Goal: Transaction & Acquisition: Purchase product/service

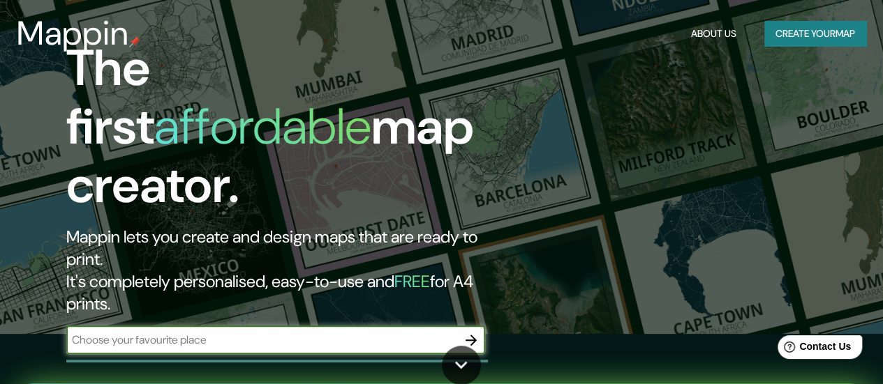
scroll to position [70, 0]
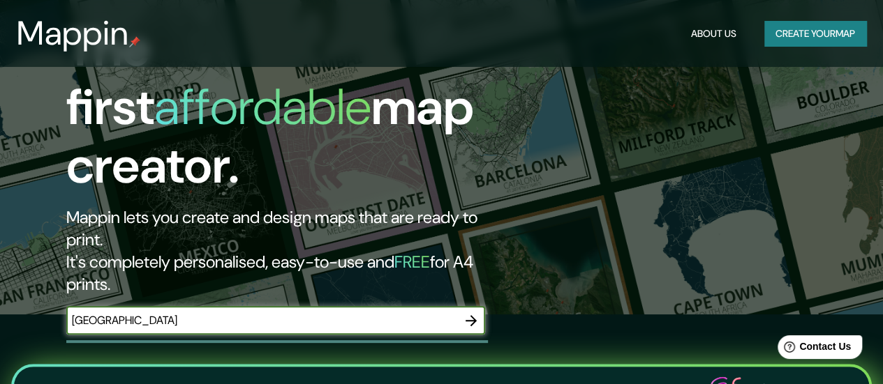
type input "[GEOGRAPHIC_DATA]"
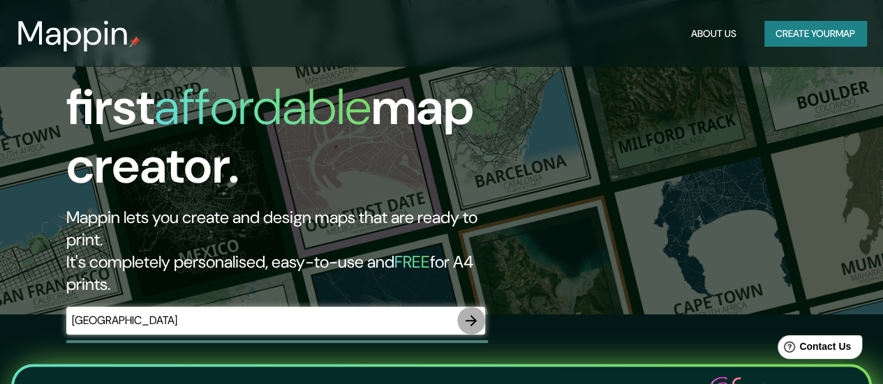
click at [472, 315] on icon "button" at bounding box center [470, 320] width 11 height 11
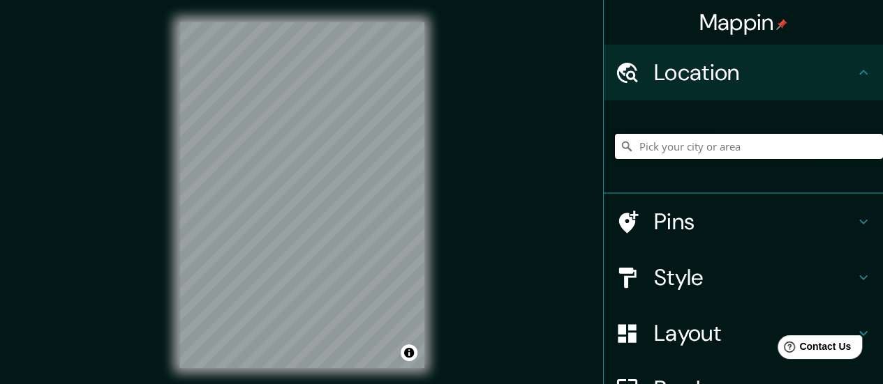
click at [658, 154] on input "Pick your city or area" at bounding box center [749, 146] width 268 height 25
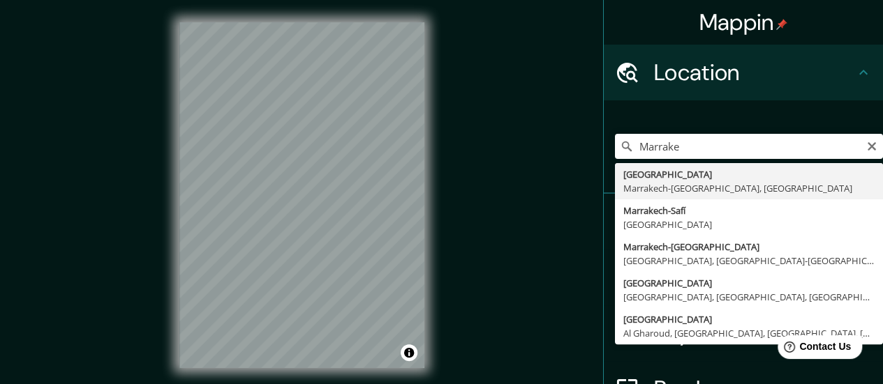
type input "[GEOGRAPHIC_DATA], [GEOGRAPHIC_DATA]-[GEOGRAPHIC_DATA], [GEOGRAPHIC_DATA]"
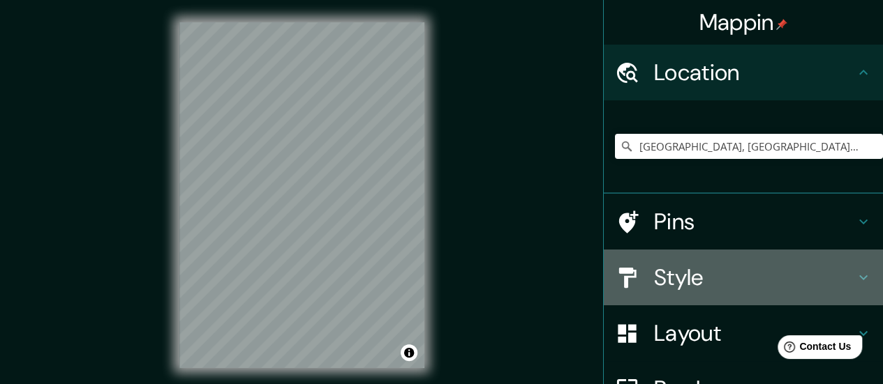
click at [855, 278] on icon at bounding box center [863, 277] width 17 height 17
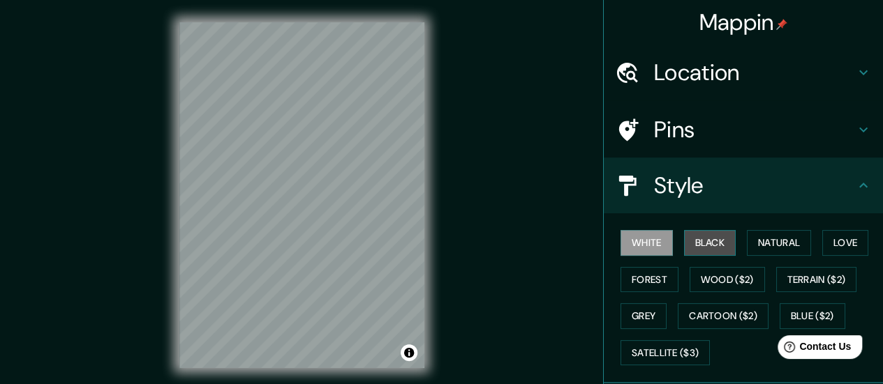
click at [708, 237] on button "Black" at bounding box center [710, 243] width 52 height 26
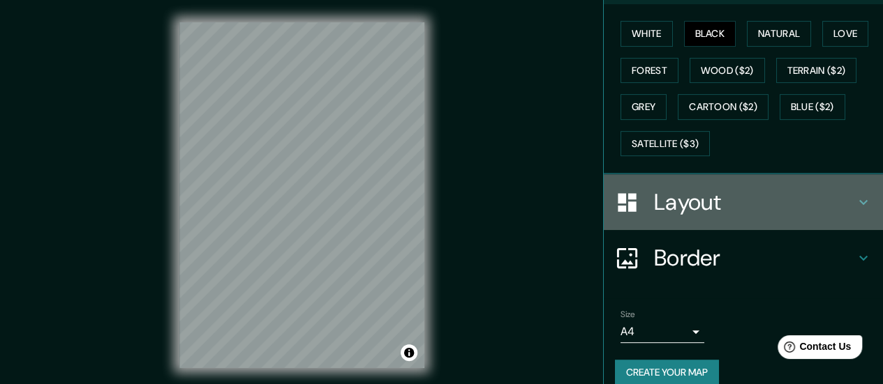
click at [675, 188] on h4 "Layout" at bounding box center [754, 202] width 201 height 28
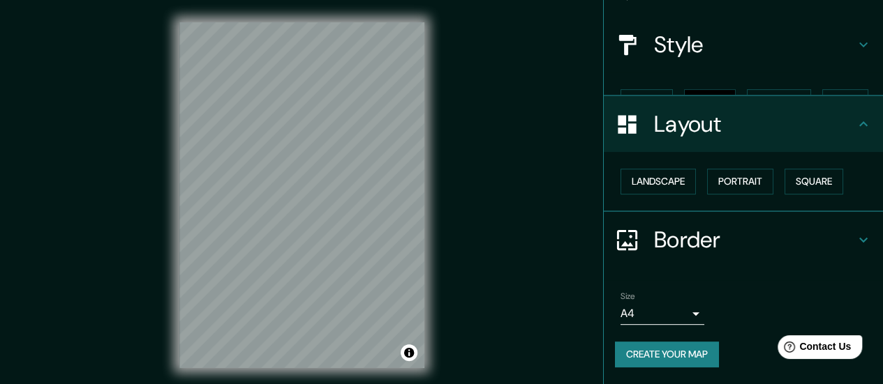
scroll to position [116, 0]
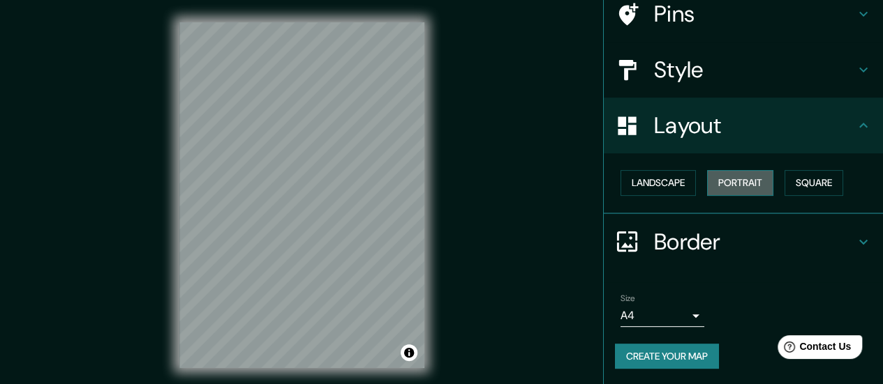
click at [728, 175] on button "Portrait" at bounding box center [740, 183] width 66 height 26
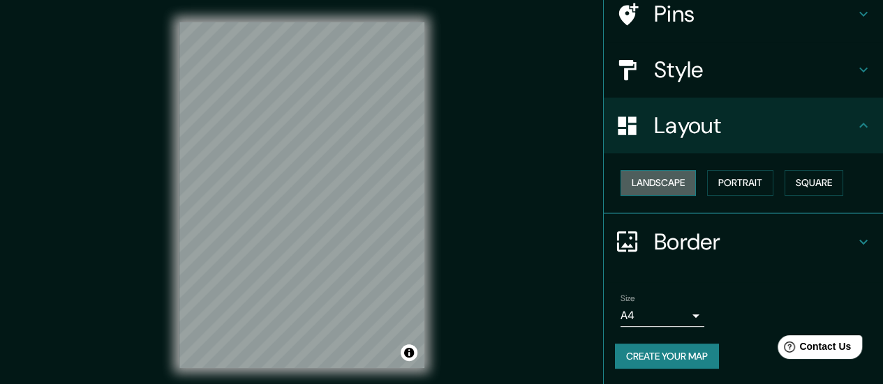
click at [665, 186] on button "Landscape" at bounding box center [657, 183] width 75 height 26
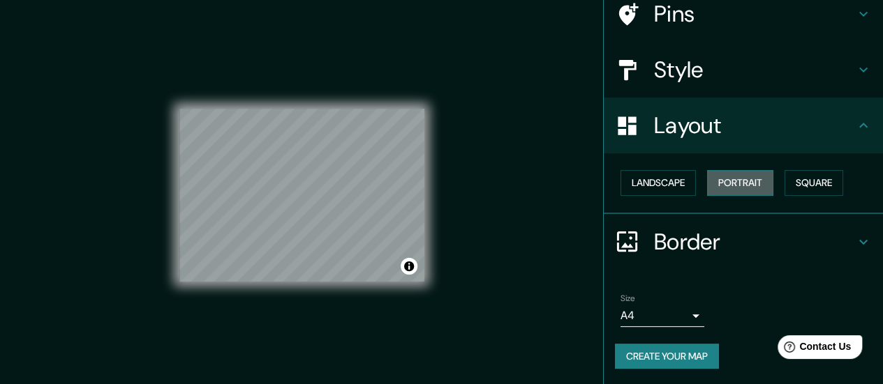
click at [719, 185] on button "Portrait" at bounding box center [740, 183] width 66 height 26
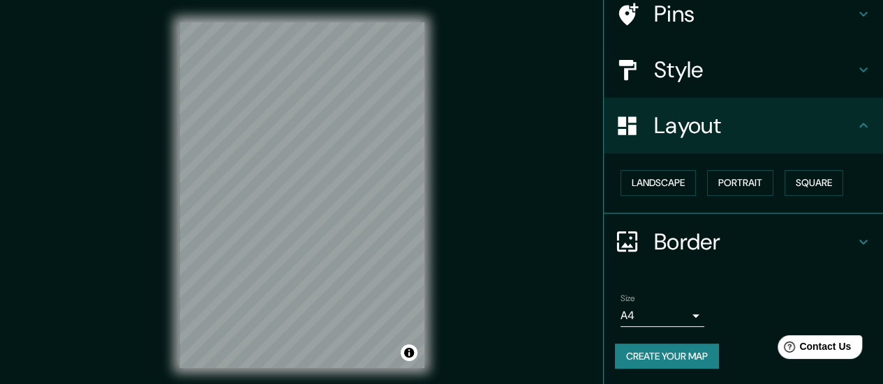
click at [686, 249] on h4 "Border" at bounding box center [754, 242] width 201 height 28
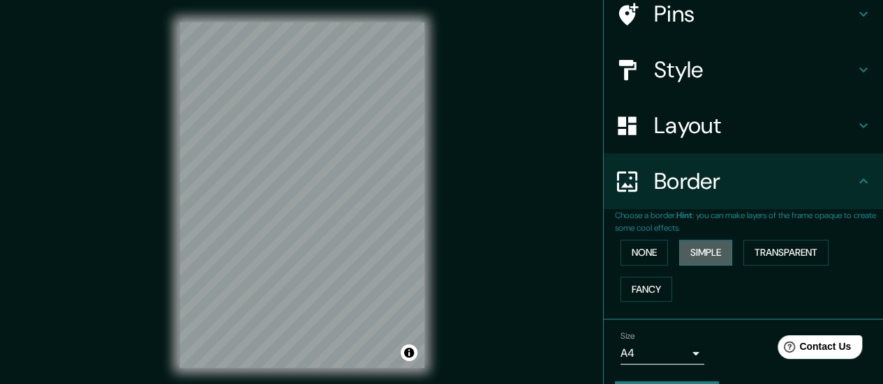
click at [689, 255] on button "Simple" at bounding box center [705, 253] width 53 height 26
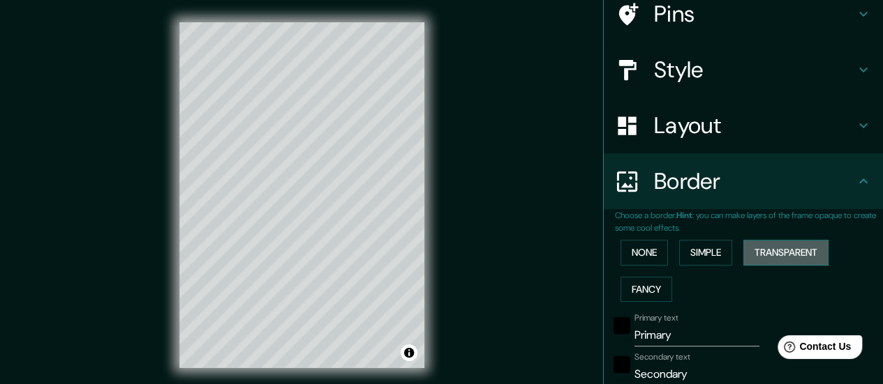
click at [801, 253] on button "Transparent" at bounding box center [785, 253] width 85 height 26
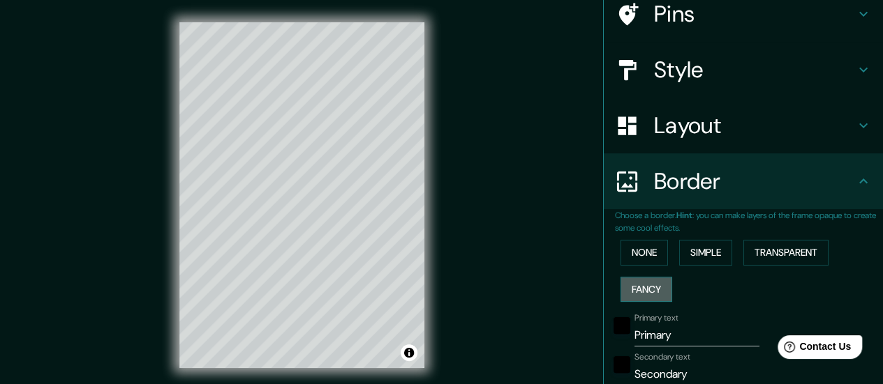
click at [638, 292] on button "Fancy" at bounding box center [646, 290] width 52 height 26
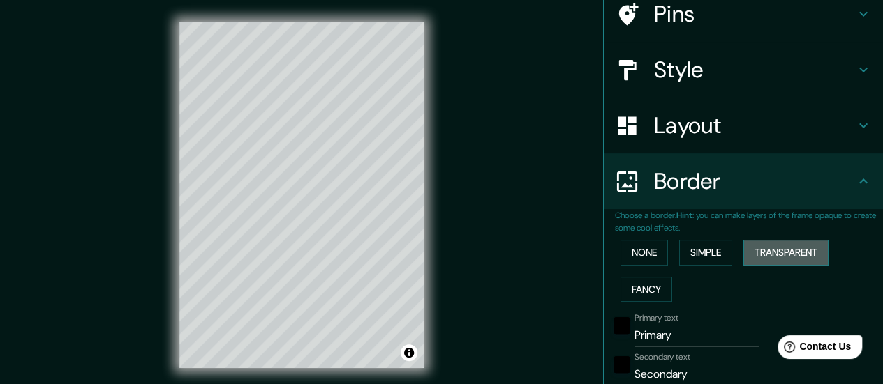
click at [819, 250] on button "Transparent" at bounding box center [785, 253] width 85 height 26
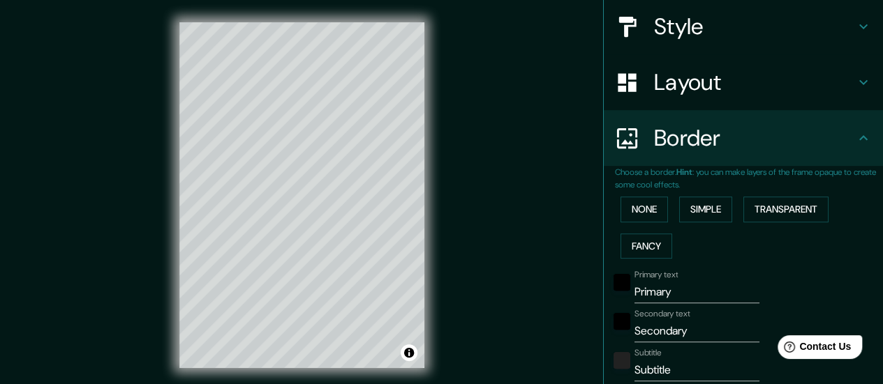
scroll to position [186, 0]
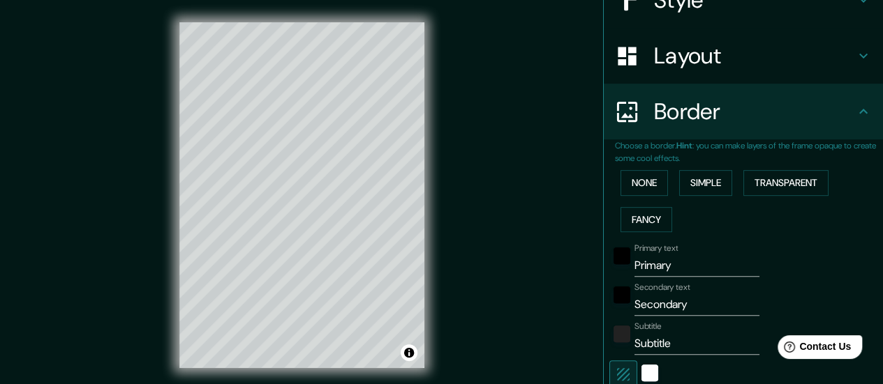
click at [684, 301] on input "Secondary" at bounding box center [696, 305] width 125 height 22
click at [686, 252] on div "Primary text Primary" at bounding box center [696, 259] width 125 height 33
click at [683, 262] on input "Primary" at bounding box center [696, 266] width 125 height 22
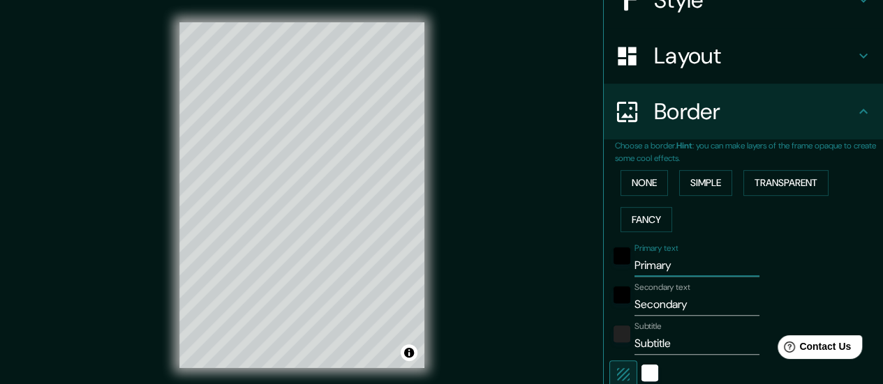
type input "M"
type input "168"
type input "28"
type input "Ma"
type input "168"
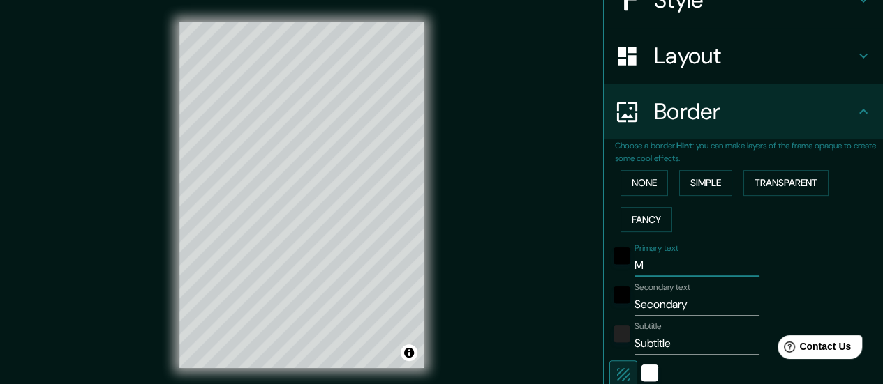
type input "28"
type input "Mar"
type input "168"
type input "28"
type input "[PERSON_NAME]"
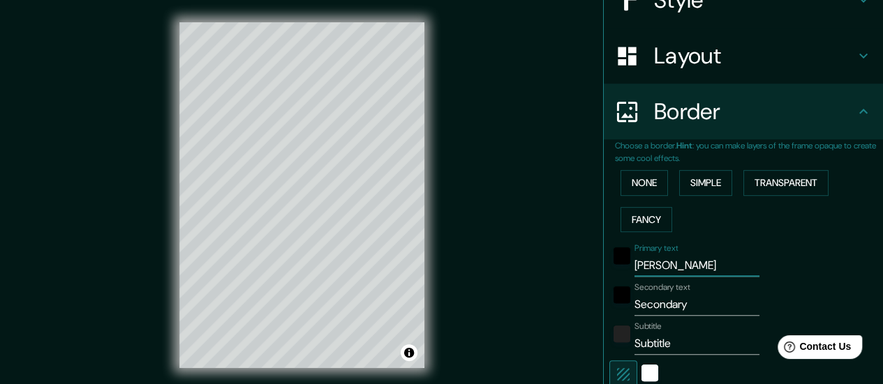
type input "168"
type input "28"
type input "Marrac"
type input "168"
type input "28"
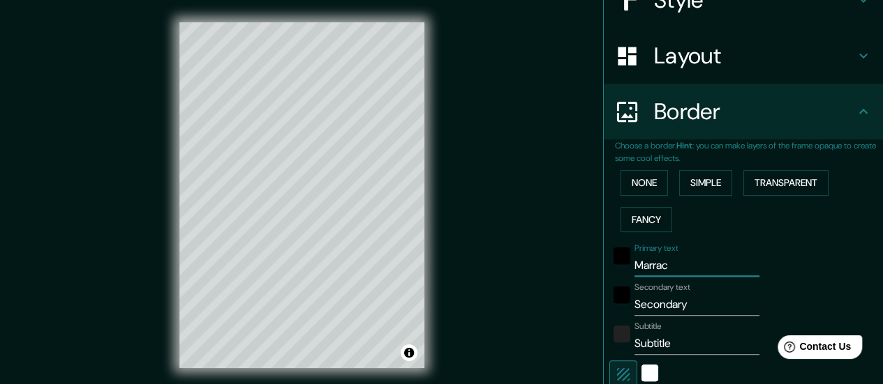
type input "Marrack"
type input "168"
type input "28"
type input "Marracke"
type input "168"
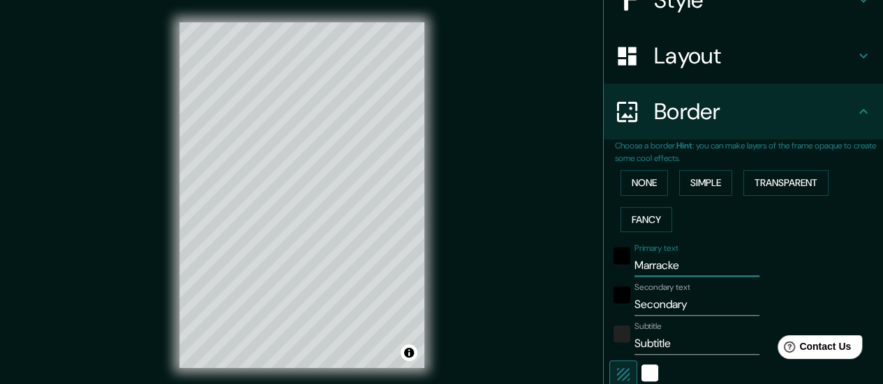
type input "28"
type input "Marrack"
type input "168"
type input "28"
type input "Marrac"
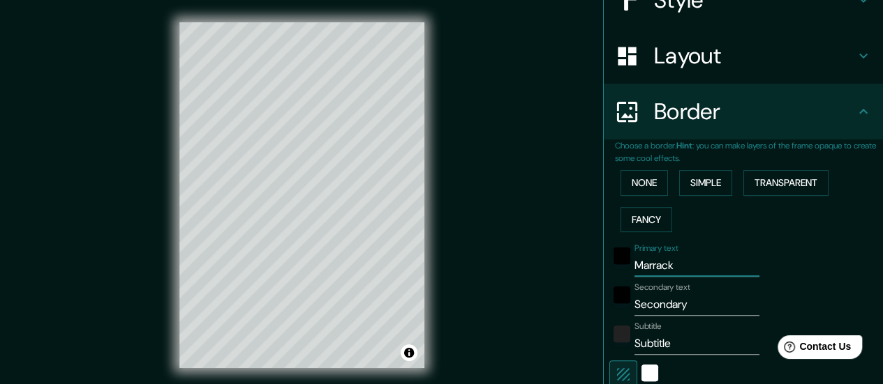
type input "168"
type input "28"
type input "[PERSON_NAME]"
type input "168"
type input "28"
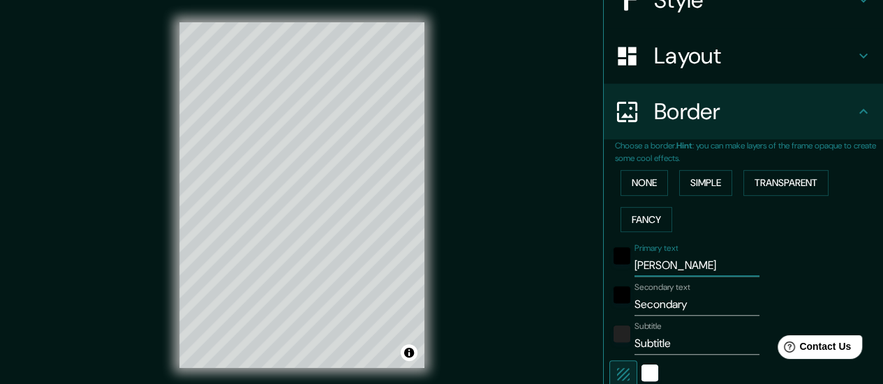
type input "Marrak"
type input "168"
type input "28"
type input "Marrake"
type input "168"
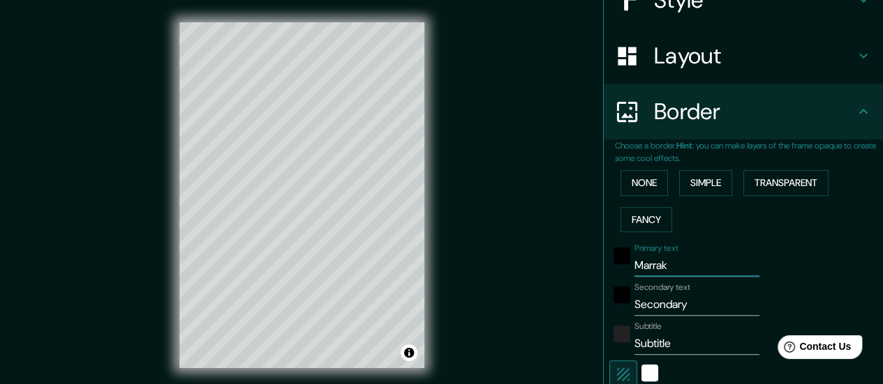
type input "28"
type input "Marrakec"
type input "168"
type input "28"
type input "[GEOGRAPHIC_DATA]"
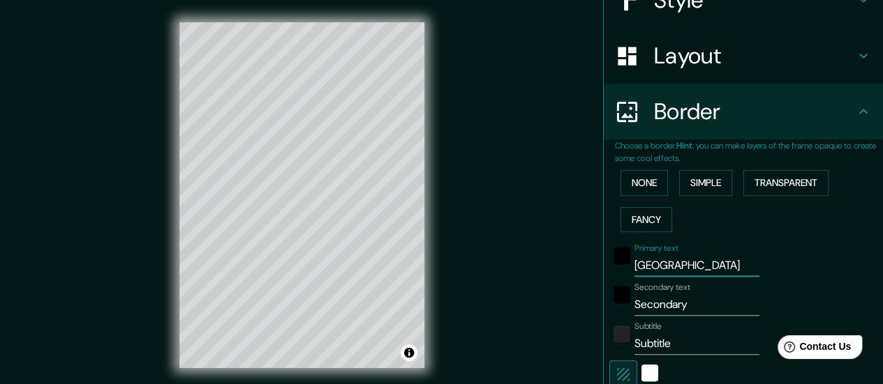
type input "168"
type input "28"
type input "[GEOGRAPHIC_DATA]"
click at [684, 315] on div "Primary text Marrakech Secondary text Secondary Subtitle Subtitle Add frame lay…" at bounding box center [726, 365] width 223 height 255
click at [686, 308] on input "Secondary" at bounding box center [696, 305] width 125 height 22
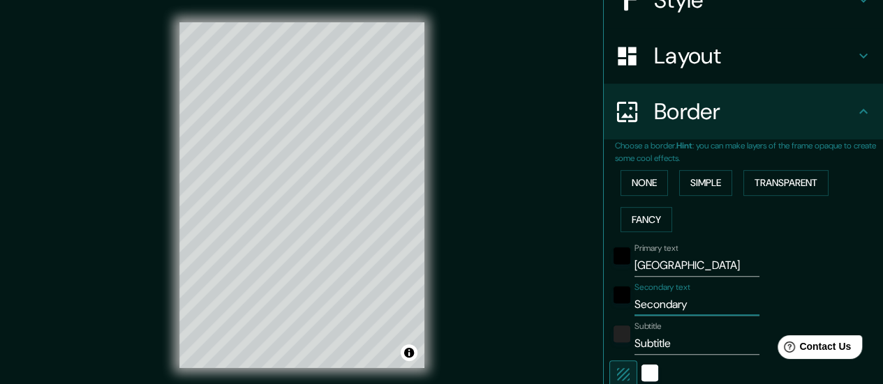
click at [686, 308] on input "Secondary" at bounding box center [696, 305] width 125 height 22
type input "m"
type input "168"
type input "28"
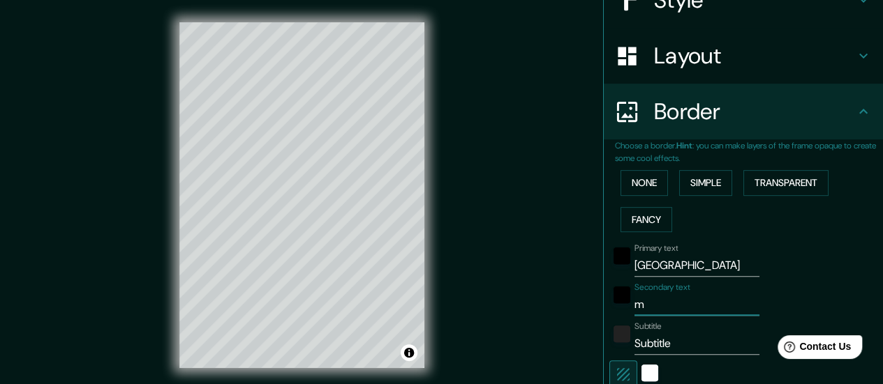
type input "mo"
type input "168"
type input "28"
type input "m"
type input "168"
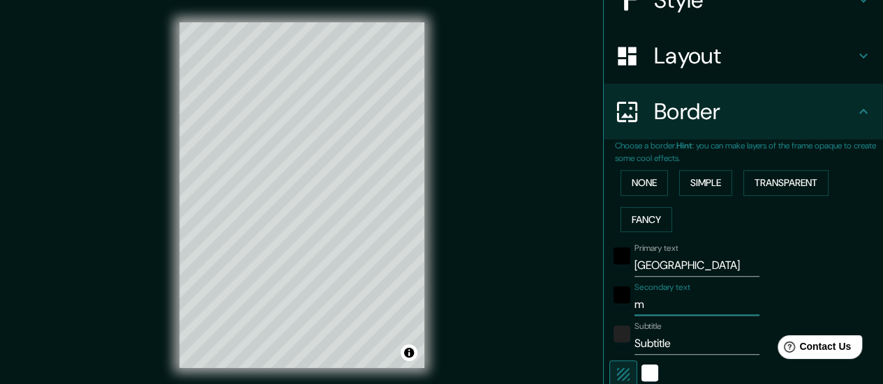
type input "28"
type input "168"
type input "28"
type input "m"
type input "168"
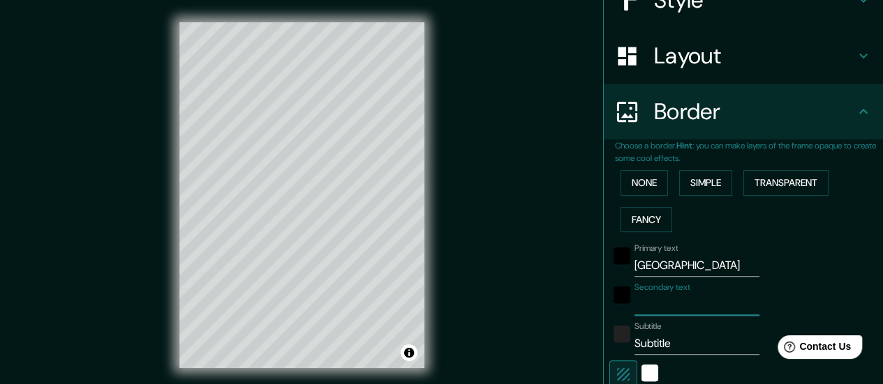
type input "28"
type input "mO"
type input "168"
type input "28"
type input "mOR"
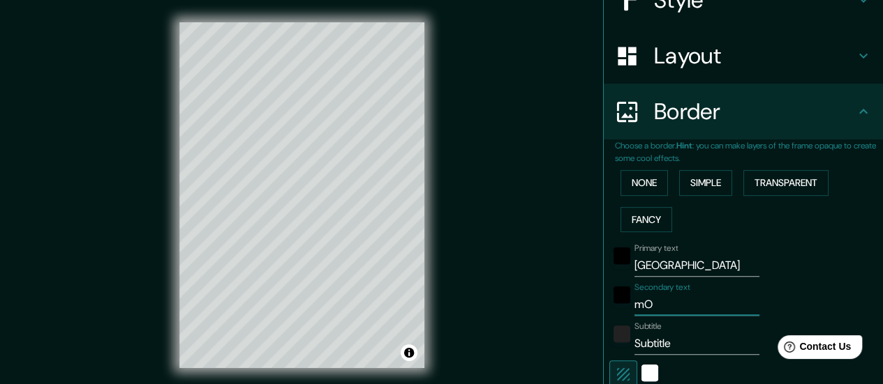
type input "168"
type input "28"
type input "mORO"
type input "168"
type input "28"
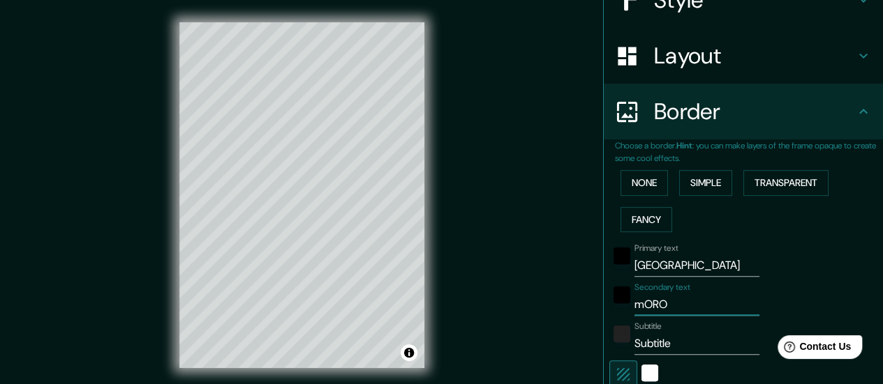
type input "mOROC"
type input "168"
type input "28"
type input "mOROCC"
type input "168"
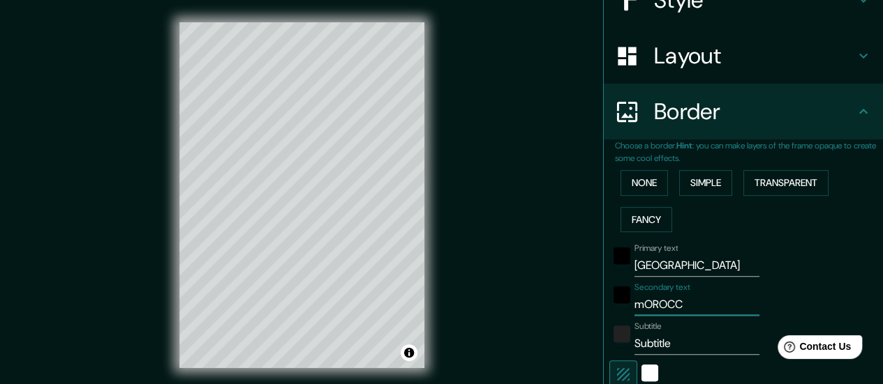
type input "28"
type input "mOROCCO"
type input "168"
type input "28"
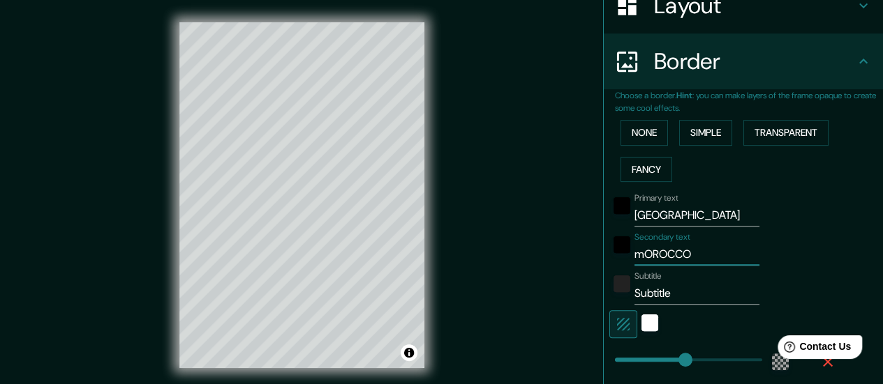
scroll to position [255, 0]
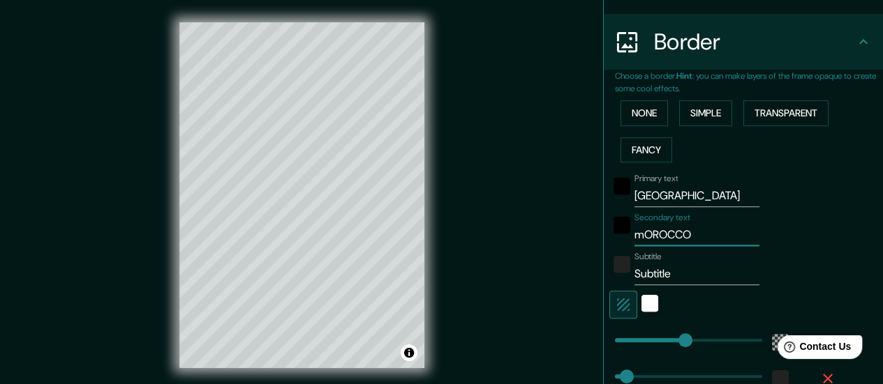
type input "mOROCCO"
click at [673, 276] on input "Subtitle" at bounding box center [696, 274] width 125 height 22
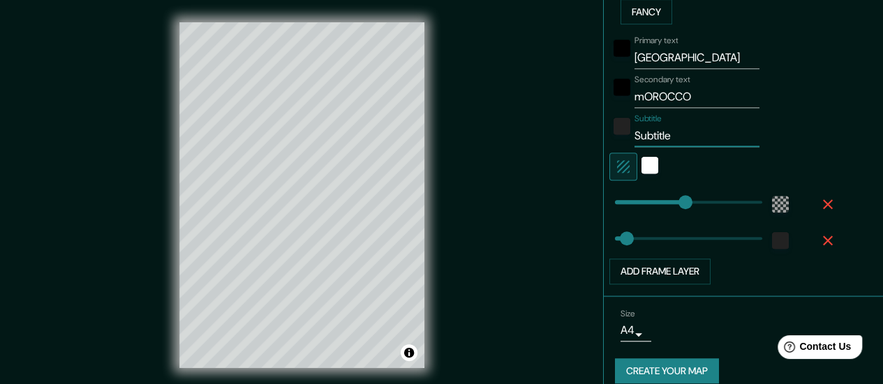
scroll to position [395, 0]
